Goal: Task Accomplishment & Management: Manage account settings

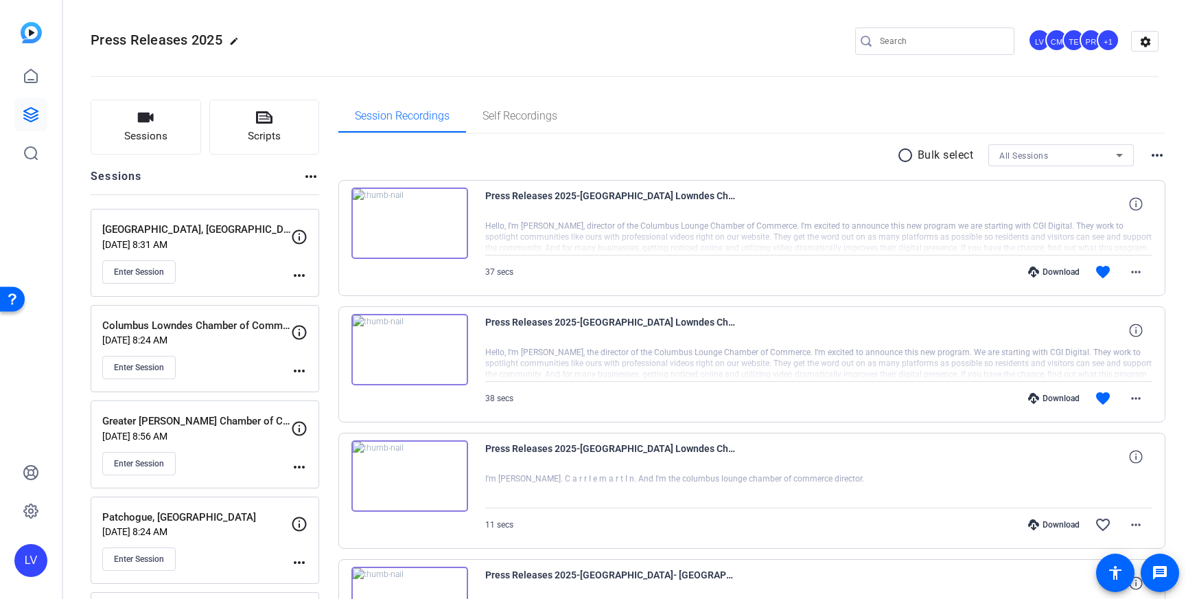
click at [29, 117] on icon at bounding box center [31, 115] width 14 height 14
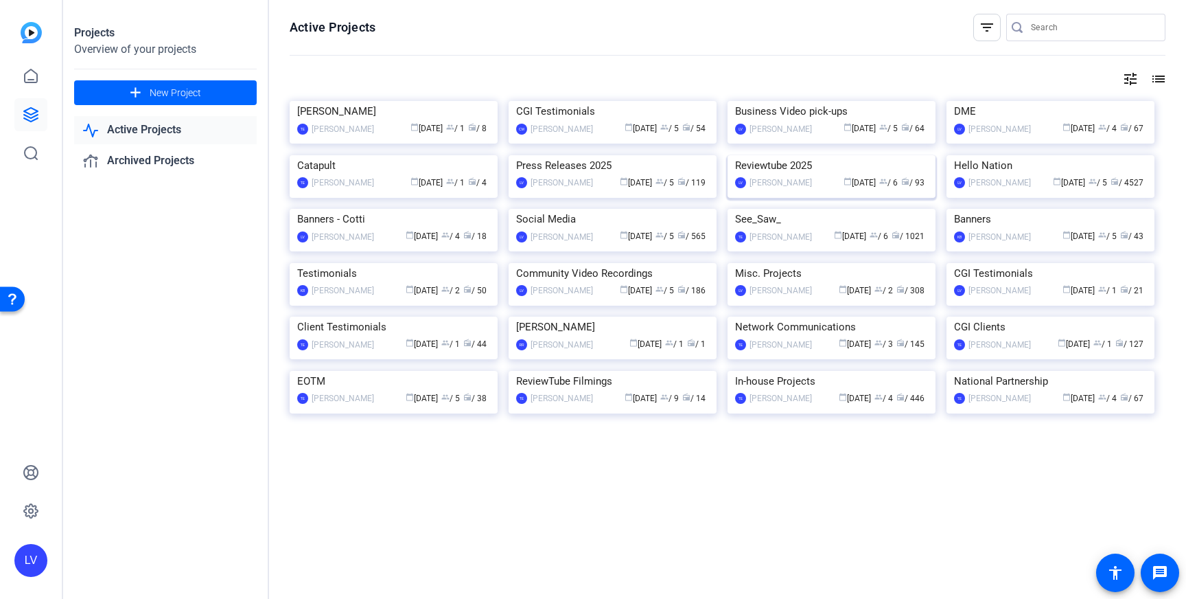
click at [814, 155] on img at bounding box center [832, 155] width 208 height 0
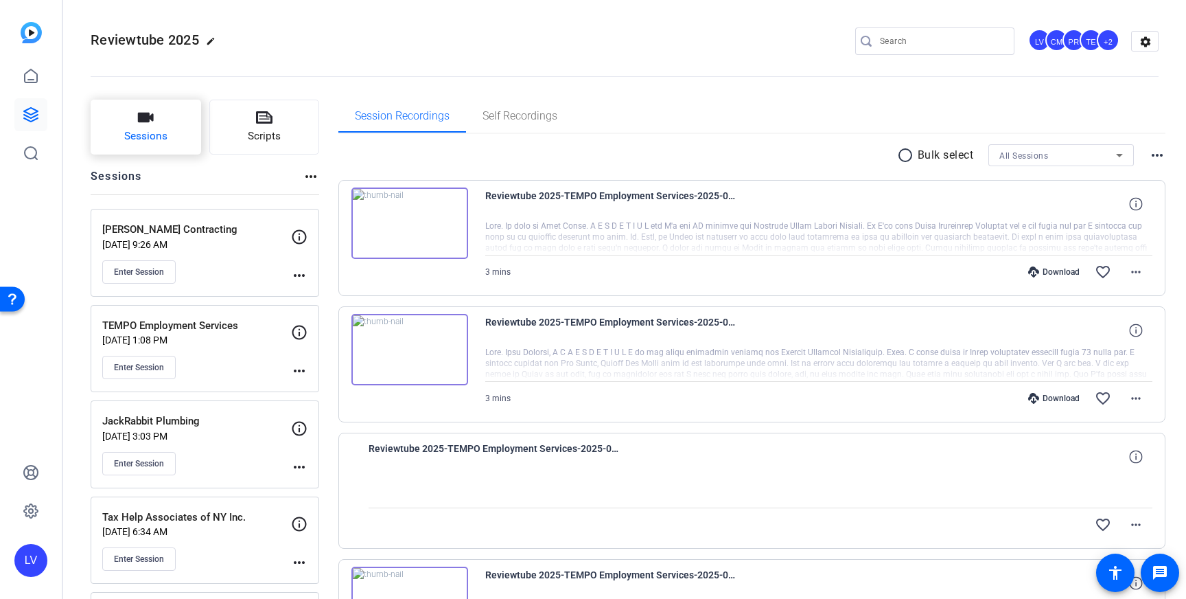
click at [142, 132] on span "Sessions" at bounding box center [145, 136] width 43 height 16
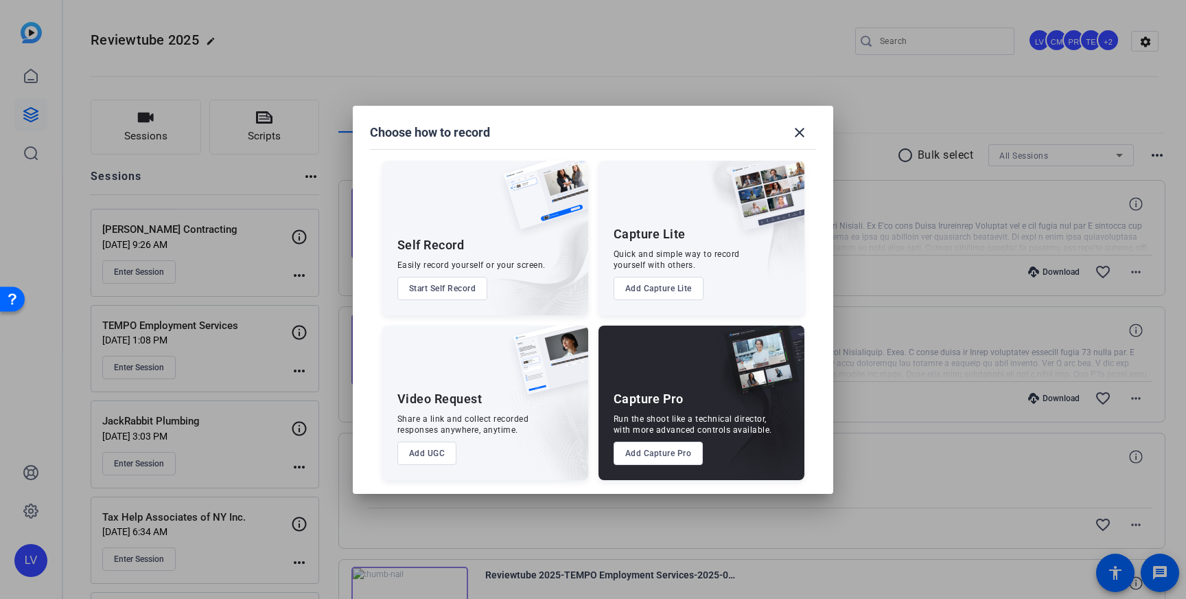
click at [654, 447] on button "Add Capture Pro" at bounding box center [659, 452] width 90 height 23
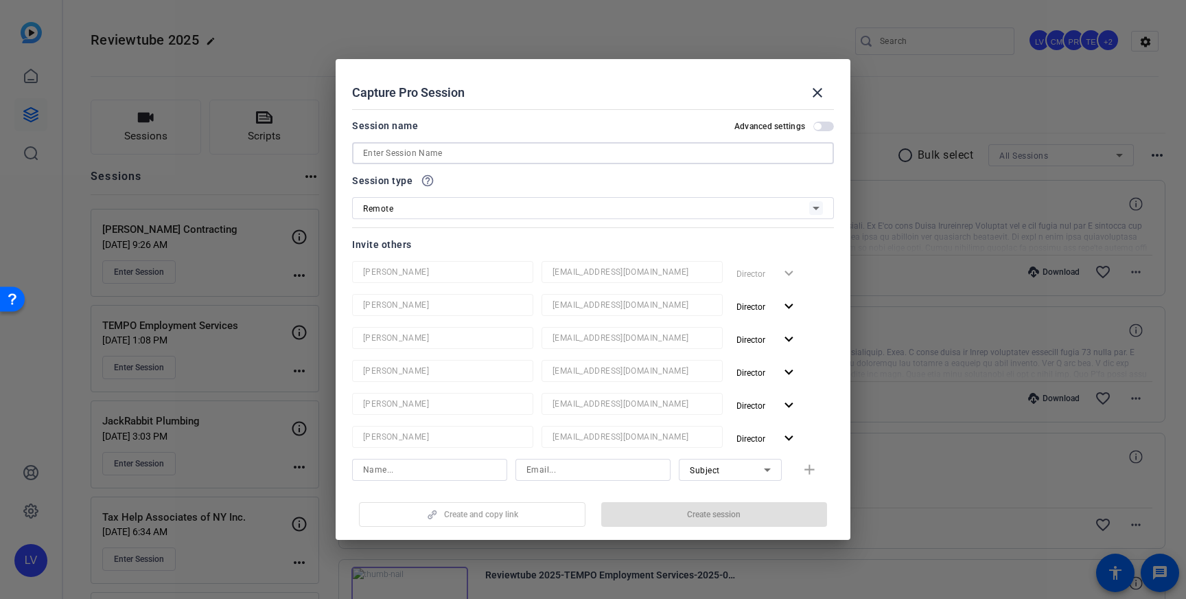
click at [494, 151] on input at bounding box center [593, 153] width 460 height 16
paste input "Empower Dental"
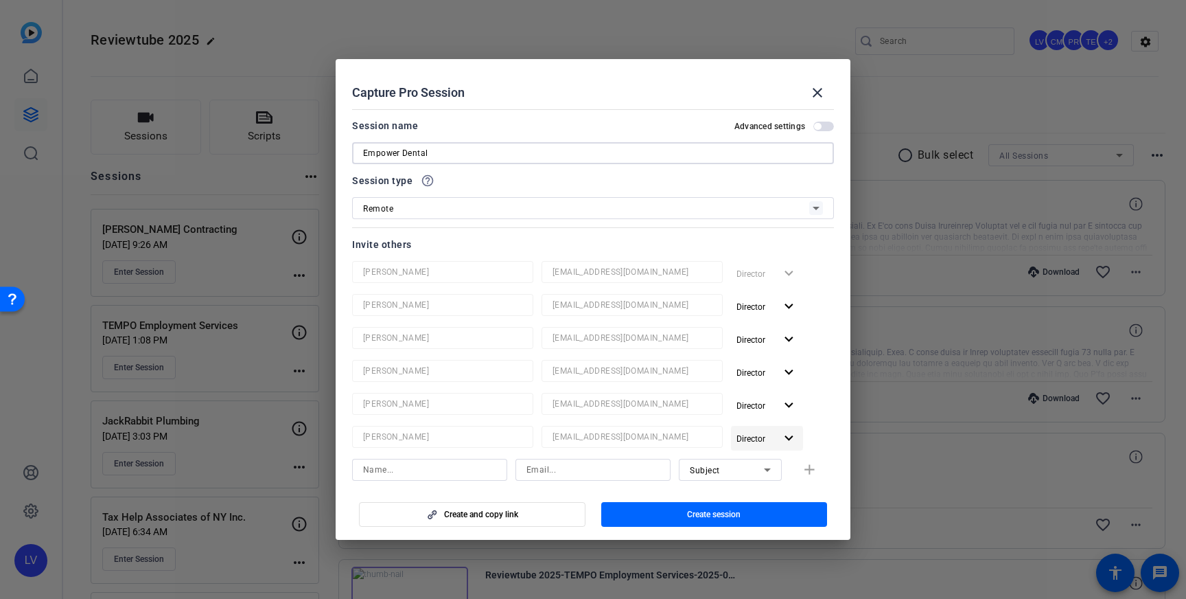
type input "Empower Dental"
click at [757, 431] on span "Director" at bounding box center [756, 438] width 38 height 16
click at [776, 490] on span "Remove User" at bounding box center [767, 491] width 51 height 10
click at [739, 505] on span "button" at bounding box center [714, 514] width 227 height 33
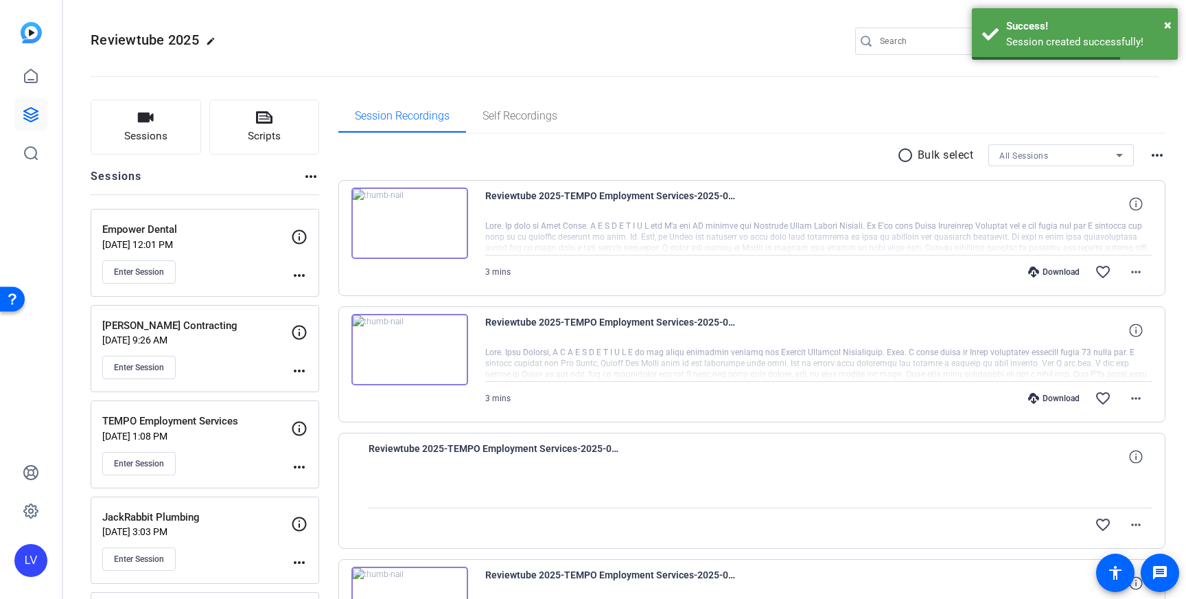
click at [297, 274] on mat-icon "more_horiz" at bounding box center [299, 275] width 16 height 16
click at [335, 291] on span "Edit Session" at bounding box center [333, 295] width 62 height 16
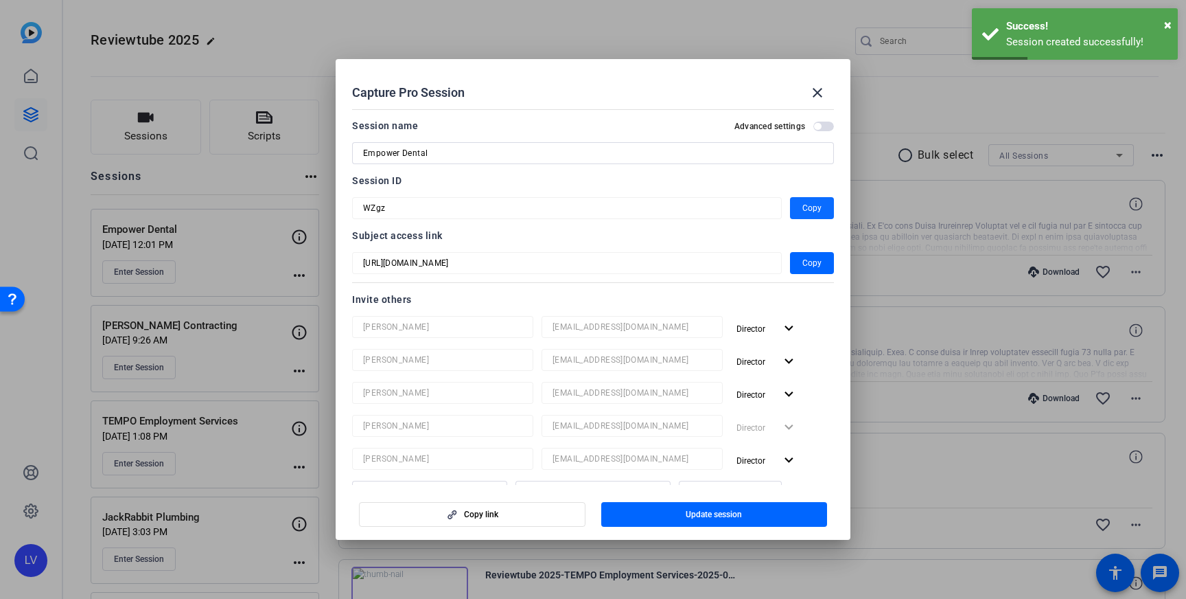
click at [808, 207] on span "Copy" at bounding box center [811, 208] width 19 height 16
